Goal: Task Accomplishment & Management: Use online tool/utility

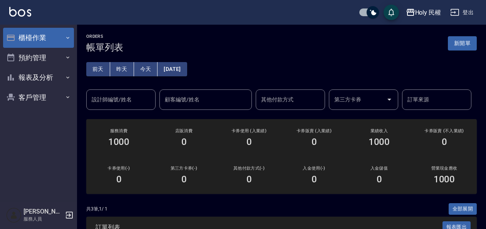
scroll to position [118, 0]
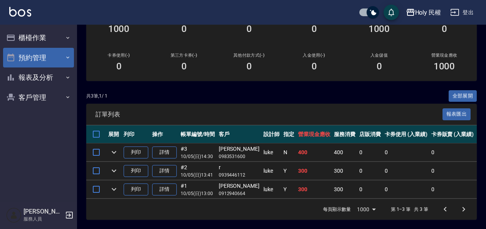
click at [36, 64] on button "預約管理" at bounding box center [38, 58] width 71 height 20
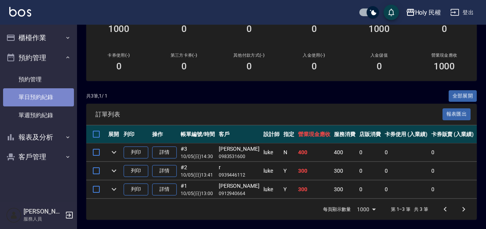
click at [39, 89] on link "單日預約紀錄" at bounding box center [38, 97] width 71 height 18
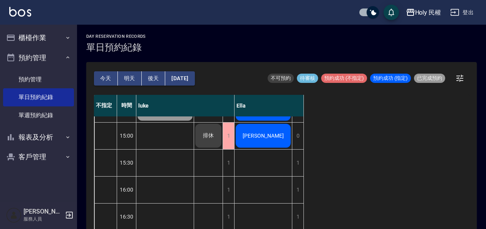
scroll to position [168, 0]
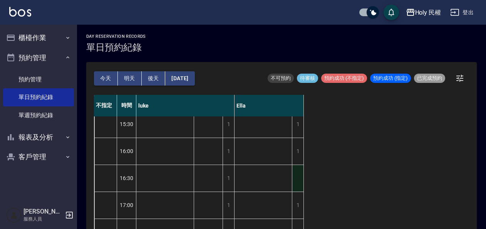
click at [298, 175] on div "1" at bounding box center [298, 178] width 12 height 27
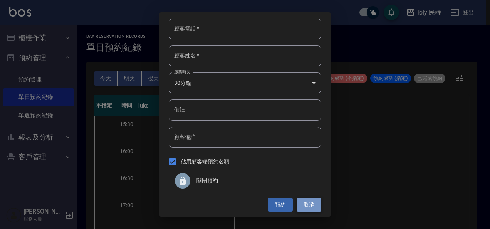
click at [306, 208] on button "取消" at bounding box center [309, 205] width 25 height 14
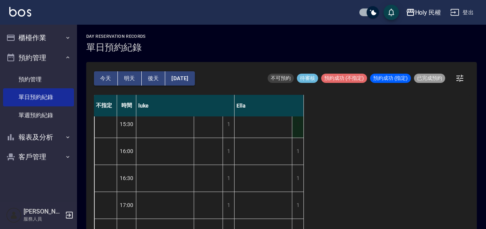
click at [303, 128] on div "1" at bounding box center [298, 124] width 12 height 27
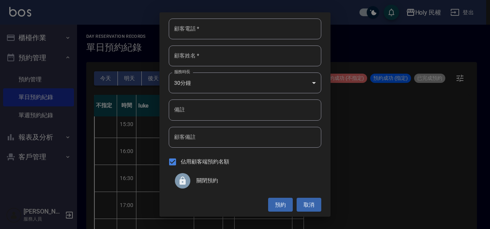
click at [228, 182] on span "關閉預約" at bounding box center [256, 181] width 119 height 8
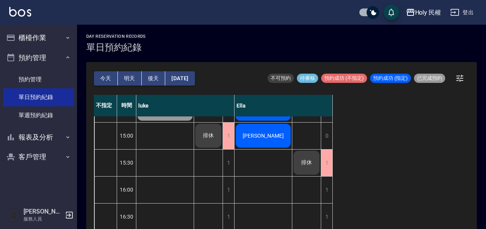
scroll to position [91, 0]
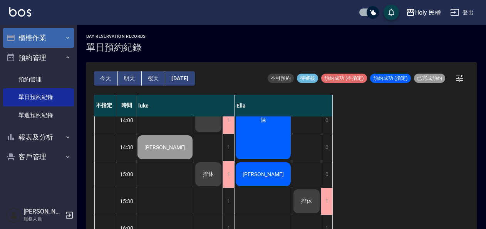
click at [38, 40] on button "櫃檯作業" at bounding box center [38, 38] width 71 height 20
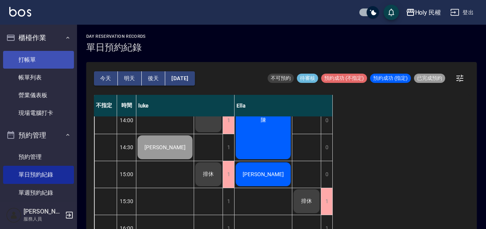
click at [38, 58] on link "打帳單" at bounding box center [38, 60] width 71 height 18
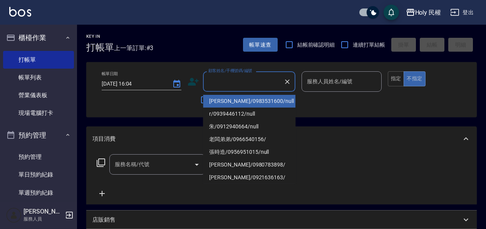
click at [227, 81] on input "顧客姓名/手機號碼/編號" at bounding box center [244, 81] width 74 height 13
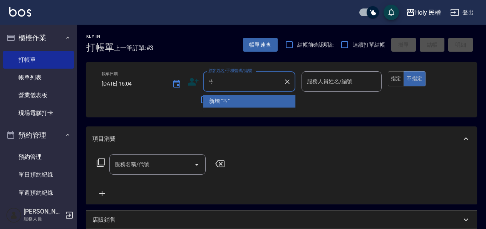
type input "ㄞ"
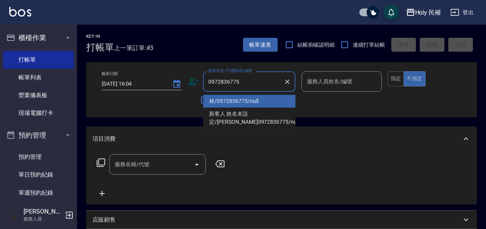
click at [247, 95] on li "林/0972836775/null" at bounding box center [249, 101] width 93 height 13
type input "林/0972836775/null"
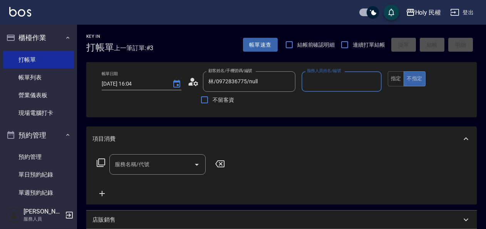
click at [343, 84] on input "服務人員姓名/編號" at bounding box center [341, 81] width 73 height 13
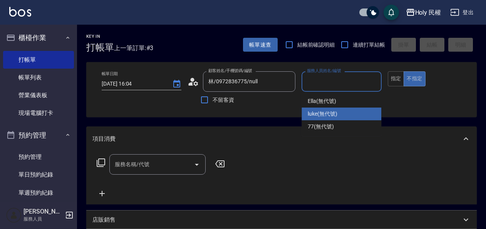
click at [335, 114] on span "luke (無代號)" at bounding box center [323, 114] width 30 height 8
type input "luke(無代號)"
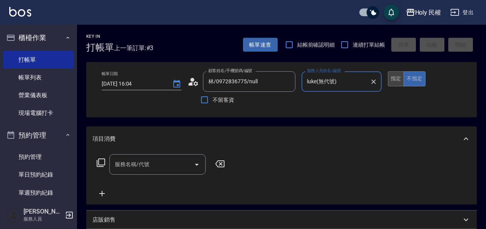
click at [399, 80] on button "指定" at bounding box center [396, 78] width 17 height 15
click at [144, 167] on input "服務名稱/代號" at bounding box center [152, 164] width 78 height 13
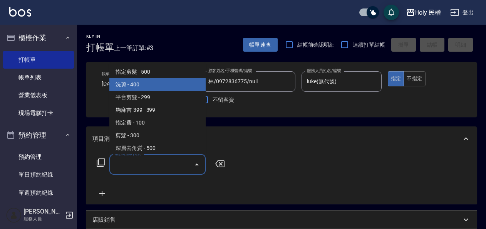
click at [137, 83] on span "洗剪 - 400" at bounding box center [157, 84] width 96 height 13
type input "洗剪(3)"
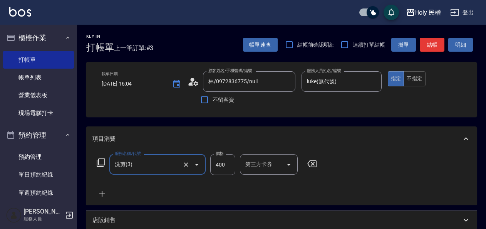
click at [429, 47] on button "結帳" at bounding box center [432, 45] width 25 height 14
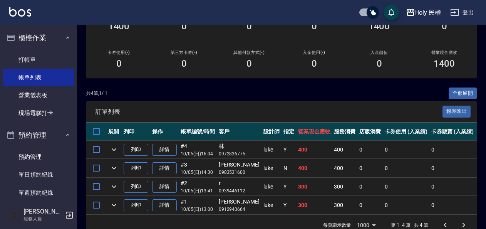
scroll to position [136, 0]
